Goal: Information Seeking & Learning: Check status

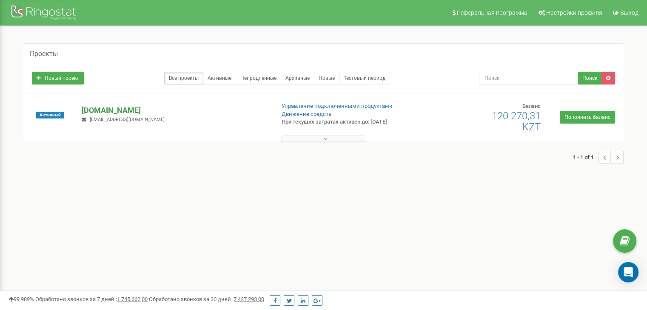
click at [111, 108] on p "[DOMAIN_NAME]" at bounding box center [175, 110] width 186 height 11
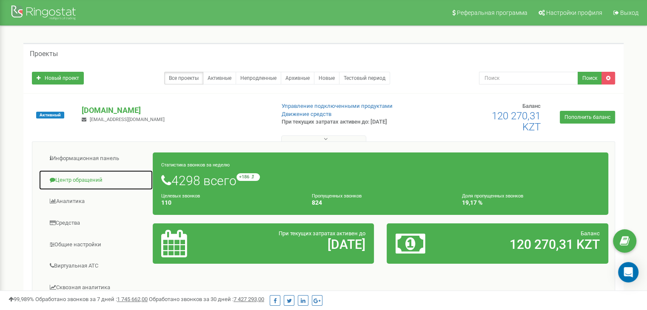
click at [83, 182] on link "Центр обращений" at bounding box center [96, 180] width 114 height 21
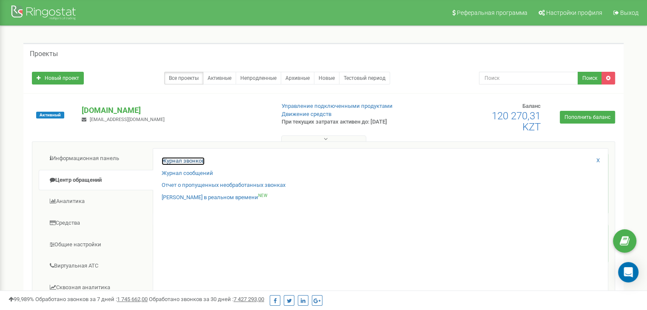
click at [179, 163] on link "Журнал звонков" at bounding box center [183, 161] width 43 height 8
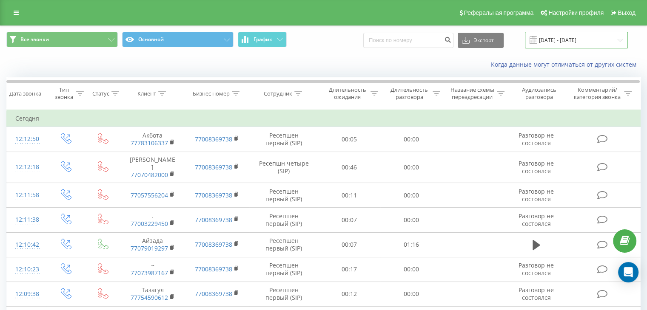
click at [572, 37] on input "[DATE] - [DATE]" at bounding box center [576, 40] width 103 height 17
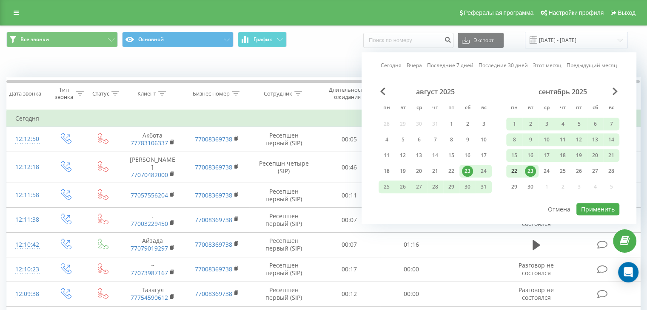
click at [512, 172] on div "22" at bounding box center [514, 171] width 11 height 11
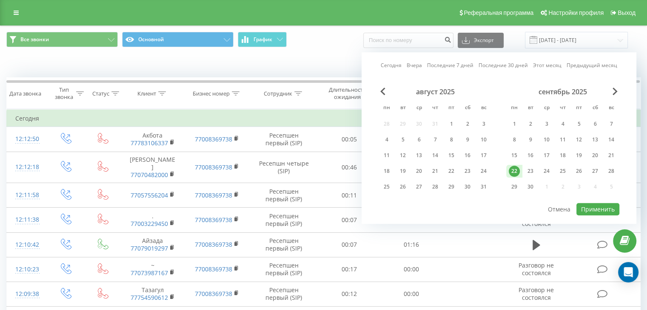
click at [512, 172] on div "22" at bounding box center [514, 171] width 11 height 11
click at [602, 206] on button "Применить" at bounding box center [597, 209] width 43 height 12
type input "[DATE] - [DATE]"
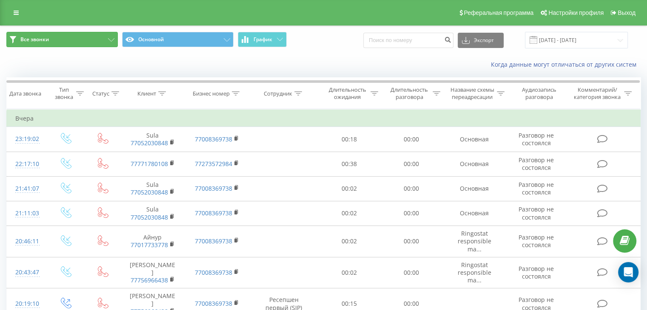
click at [88, 43] on button "Все звонки" at bounding box center [61, 39] width 111 height 15
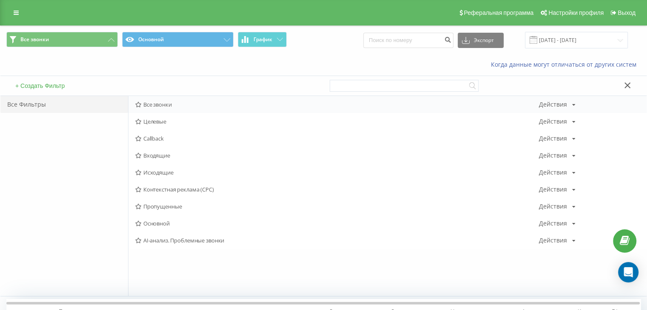
click at [148, 108] on div "Все звонки Действия Редактировать Копировать Удалить По умолчанию Поделиться" at bounding box center [387, 104] width 518 height 17
click at [174, 100] on div "Все звонки Действия Редактировать Копировать Удалить По умолчанию Поделиться" at bounding box center [387, 104] width 518 height 17
click at [182, 109] on div "Все звонки Действия Редактировать Копировать Удалить По умолчанию Поделиться" at bounding box center [387, 104] width 518 height 17
click at [181, 109] on div "Все звонки Действия Редактировать Копировать Удалить По умолчанию Поделиться" at bounding box center [387, 104] width 518 height 17
click at [182, 108] on div "Все звонки Действия Редактировать Копировать Удалить По умолчанию Поделиться" at bounding box center [387, 104] width 518 height 17
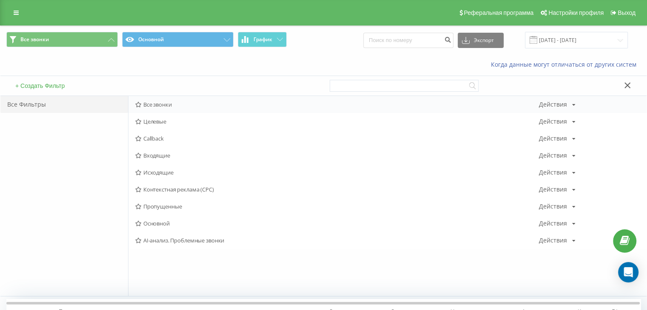
click at [182, 104] on span "Все звонки" at bounding box center [337, 105] width 404 height 6
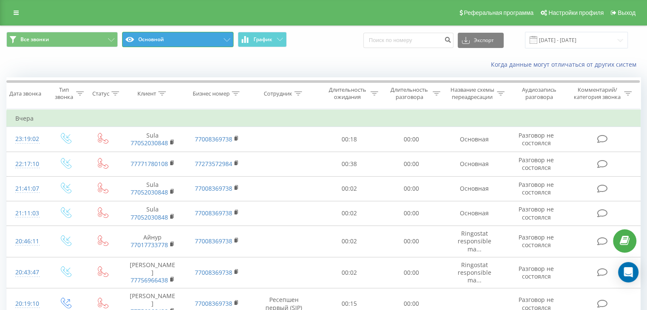
click at [201, 43] on button "Основной" at bounding box center [177, 39] width 111 height 15
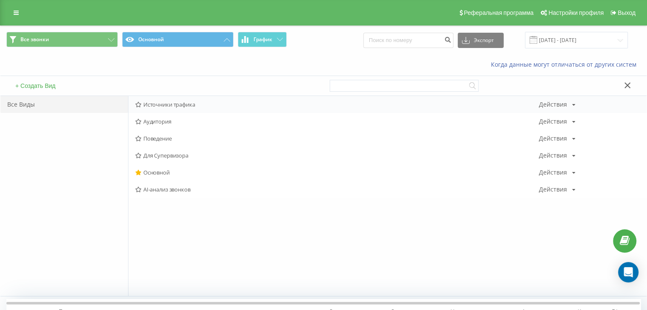
click at [192, 104] on span "Источники трафика" at bounding box center [337, 105] width 404 height 6
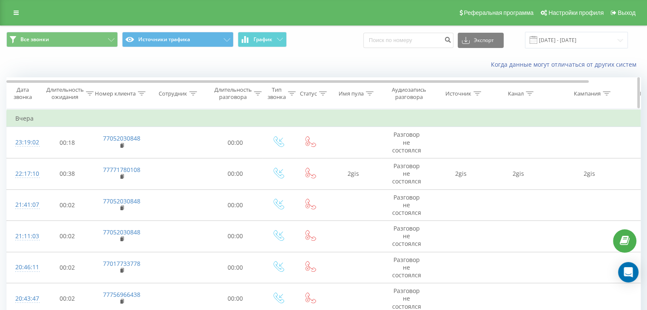
click at [476, 94] on icon at bounding box center [477, 93] width 8 height 4
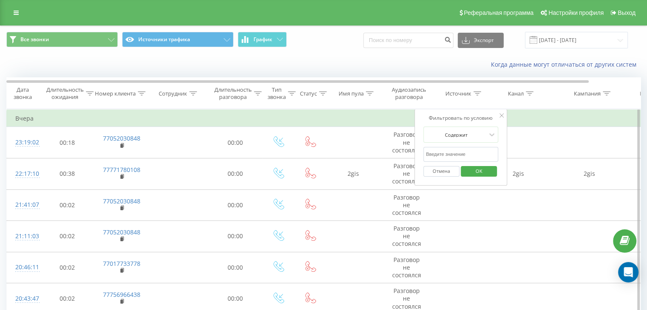
click at [453, 155] on input "text" at bounding box center [460, 154] width 75 height 15
type input "tik"
click at [467, 172] on span "OK" at bounding box center [479, 171] width 24 height 13
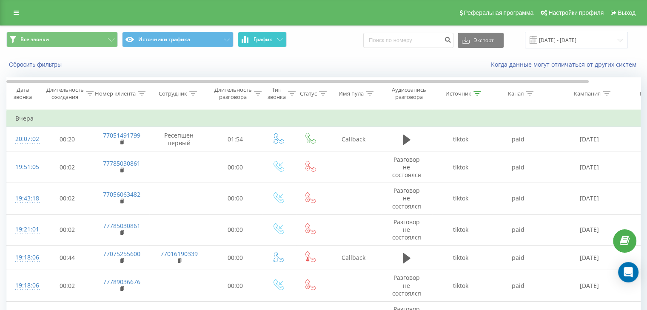
click at [274, 41] on button "График" at bounding box center [262, 39] width 49 height 15
